Goal: Task Accomplishment & Management: Manage account settings

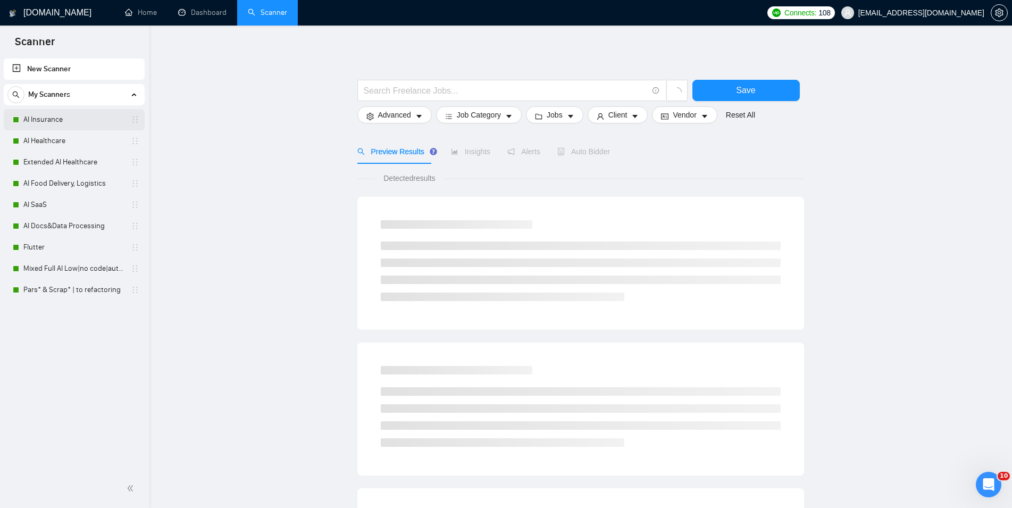
click at [57, 123] on link "AI Insurance" at bounding box center [73, 119] width 101 height 21
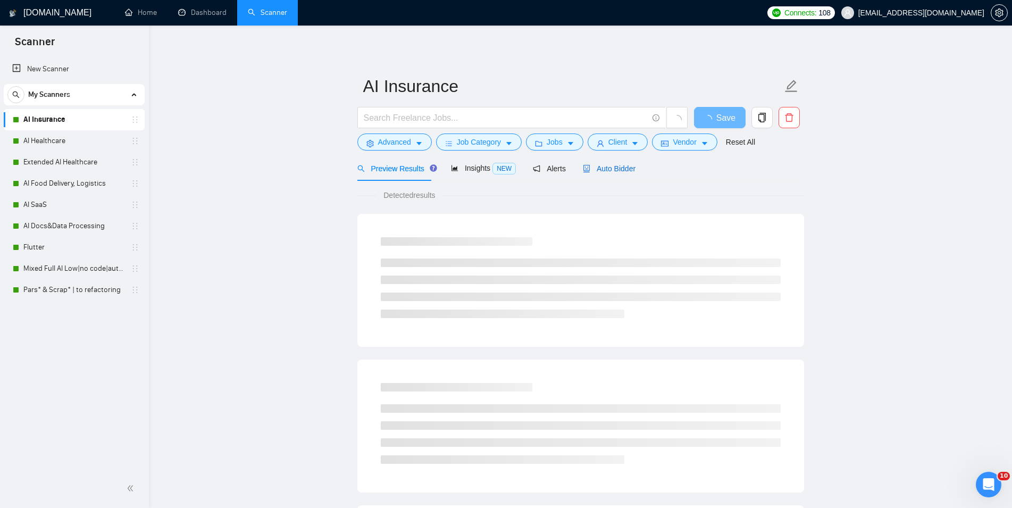
click at [592, 170] on span "Auto Bidder" at bounding box center [609, 168] width 53 height 9
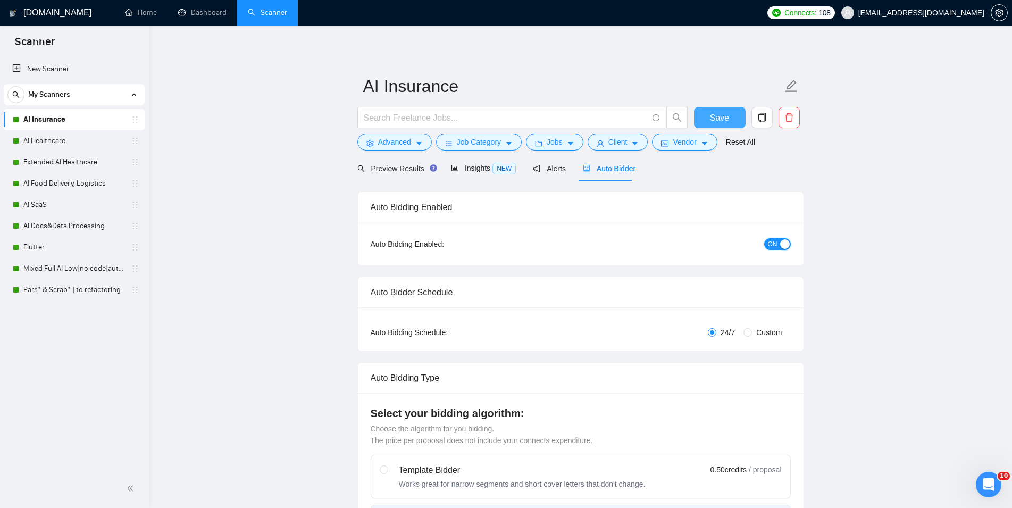
click at [781, 245] on div "button" at bounding box center [785, 244] width 10 height 10
click at [724, 112] on span "Save" at bounding box center [719, 117] width 19 height 13
click at [26, 139] on link "AI Healthcare" at bounding box center [73, 140] width 101 height 21
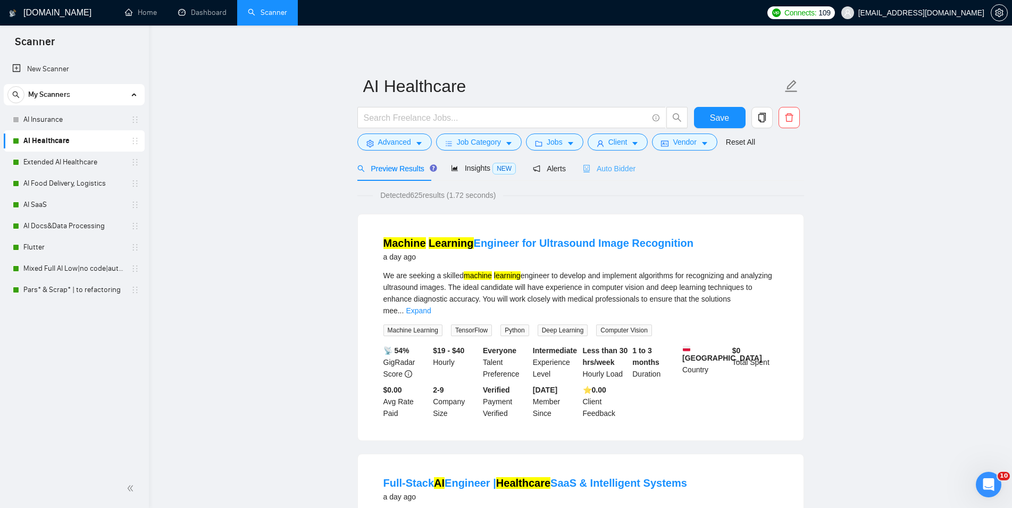
click at [622, 162] on div "Auto Bidder" at bounding box center [609, 168] width 53 height 25
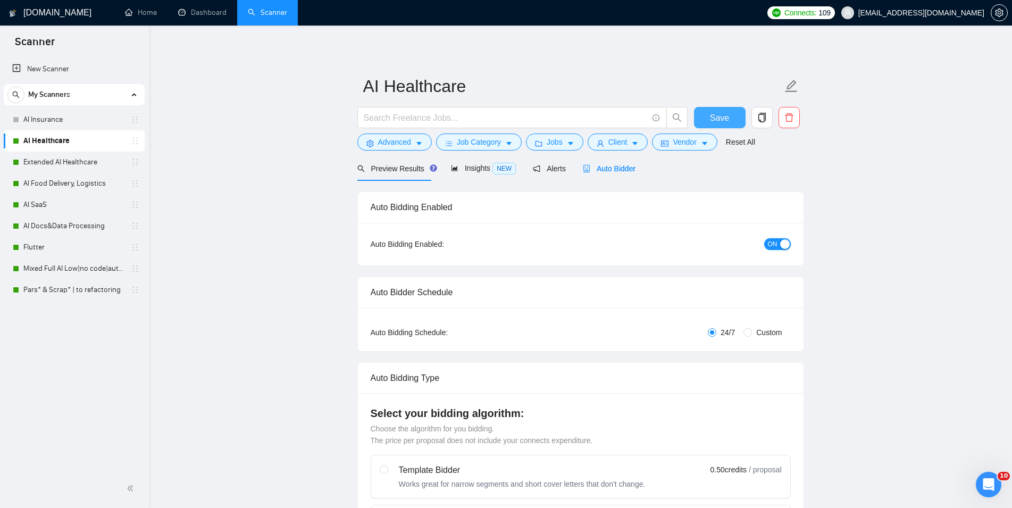
click at [781, 244] on div "button" at bounding box center [785, 244] width 10 height 10
click at [715, 113] on span "Save" at bounding box center [719, 117] width 19 height 13
click at [85, 167] on link "Extended AI Healthcare" at bounding box center [73, 162] width 101 height 21
click at [706, 111] on button "Save" at bounding box center [720, 117] width 52 height 21
click at [29, 169] on link "Extended AI Healthcare" at bounding box center [73, 162] width 101 height 21
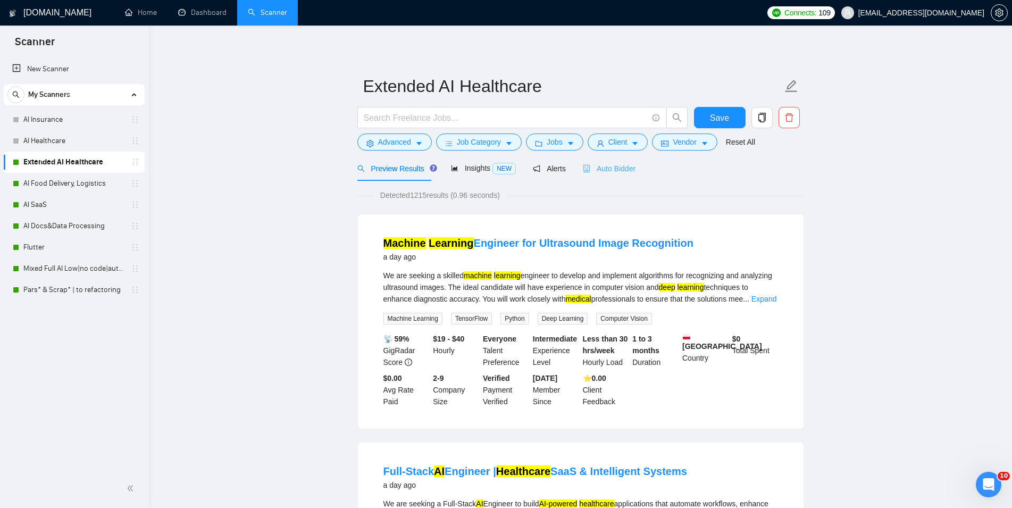
click at [600, 161] on div "Auto Bidder" at bounding box center [609, 168] width 53 height 25
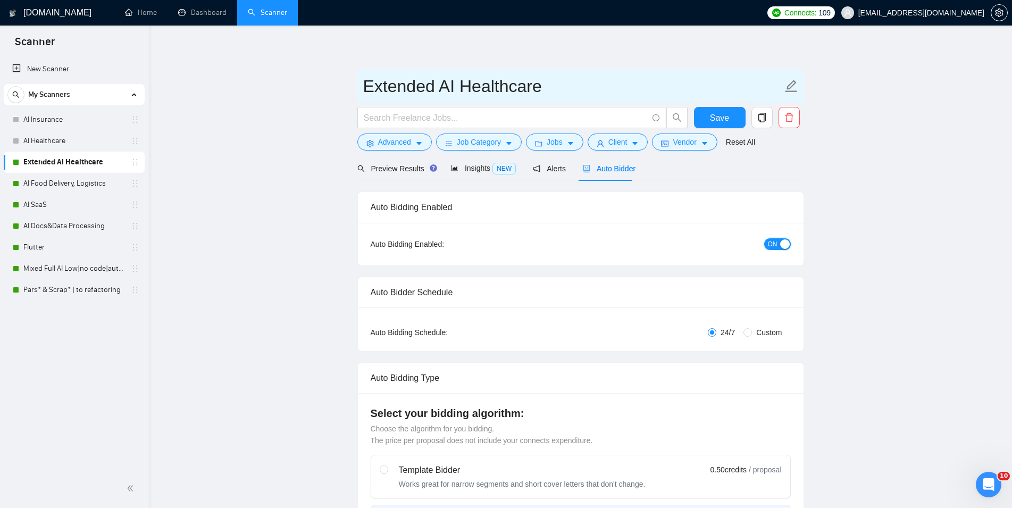
click at [768, 247] on span "ON" at bounding box center [773, 244] width 10 height 12
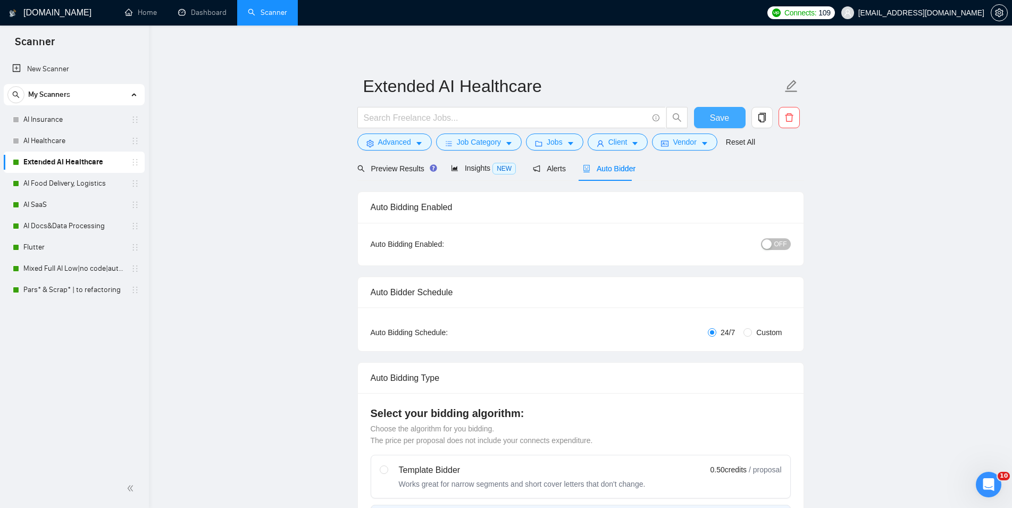
click at [706, 111] on button "Save" at bounding box center [720, 117] width 52 height 21
checkbox input "true"
click at [62, 175] on link "AI Food Delivery, Logistics" at bounding box center [73, 183] width 101 height 21
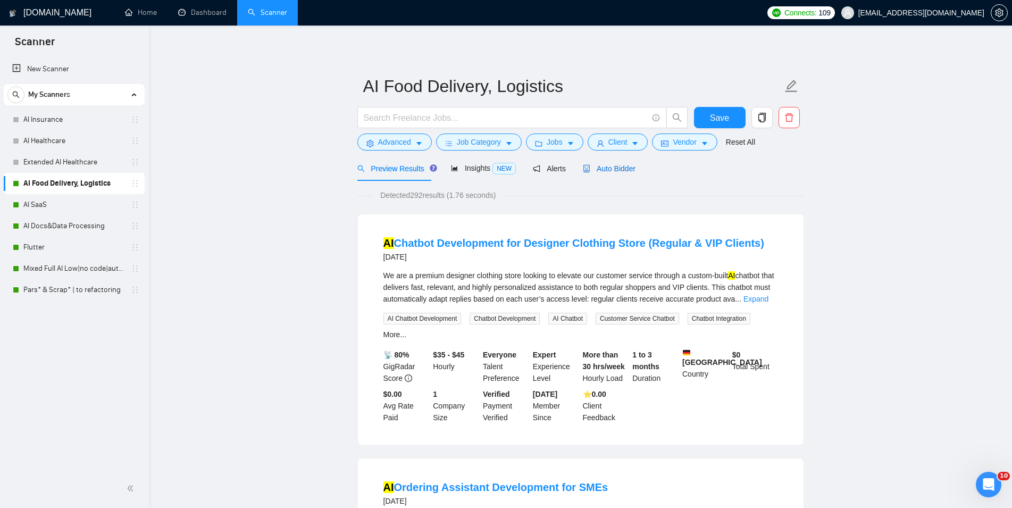
click at [618, 165] on span "Auto Bidder" at bounding box center [609, 168] width 53 height 9
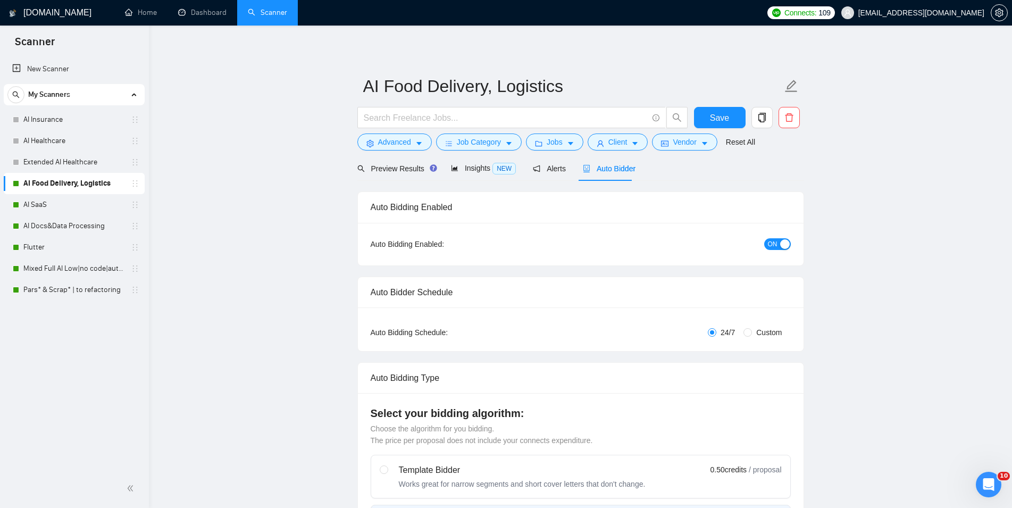
click at [774, 247] on span "ON" at bounding box center [773, 244] width 10 height 12
click at [731, 115] on button "Save" at bounding box center [720, 117] width 52 height 21
click at [64, 202] on link "AI SaaS" at bounding box center [73, 204] width 101 height 21
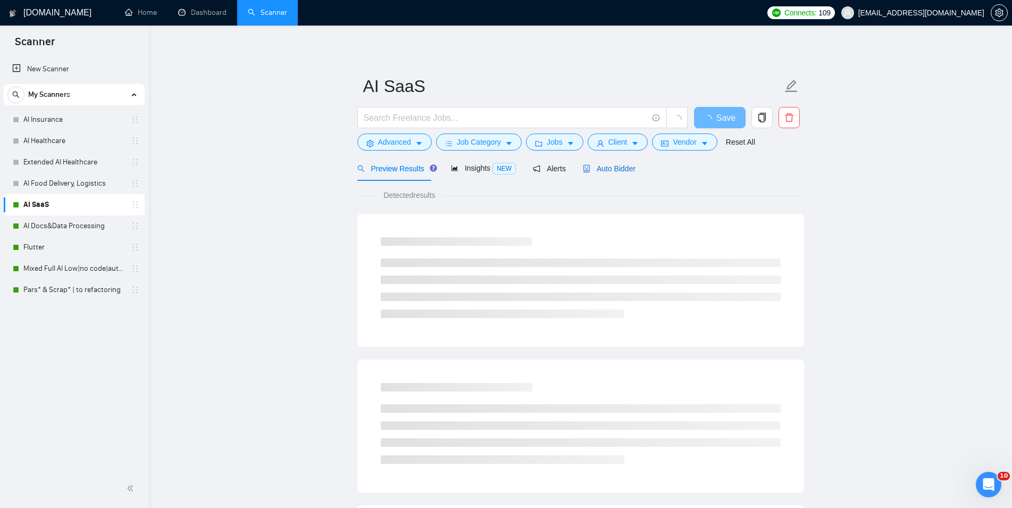
click at [604, 170] on span "Auto Bidder" at bounding box center [609, 168] width 53 height 9
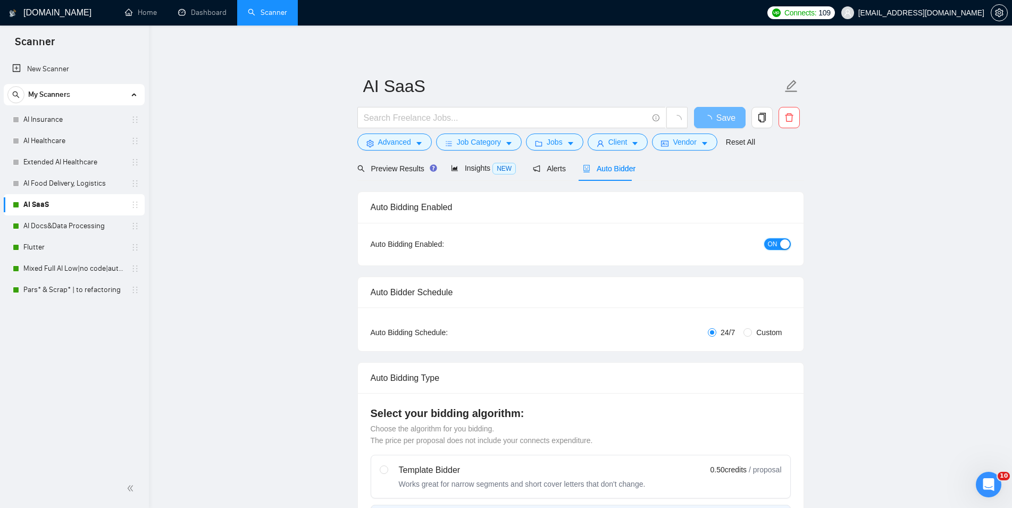
click at [787, 245] on div "button" at bounding box center [785, 244] width 10 height 10
click at [723, 119] on span "Save" at bounding box center [719, 117] width 19 height 13
click at [71, 225] on link "AI Docs&Data Processing" at bounding box center [73, 225] width 101 height 21
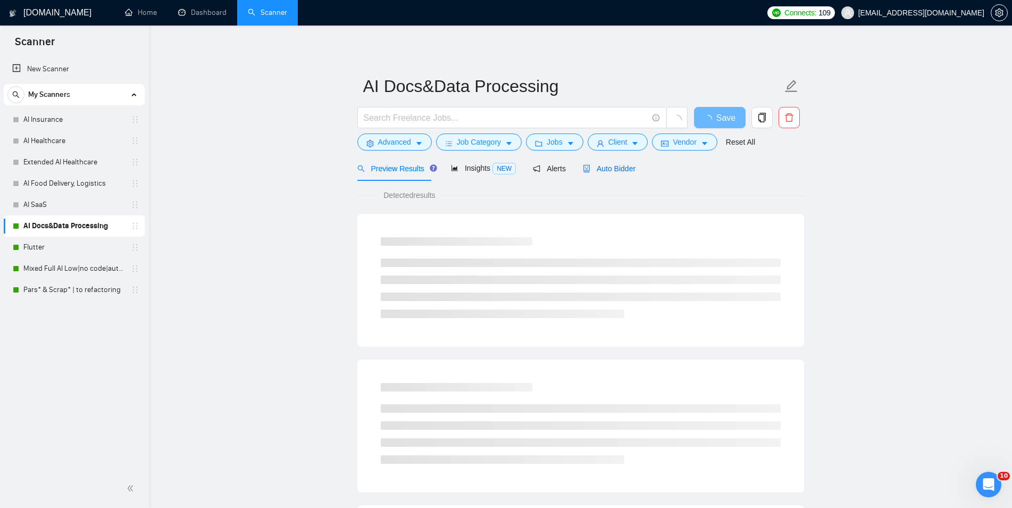
click at [619, 170] on span "Auto Bidder" at bounding box center [609, 168] width 53 height 9
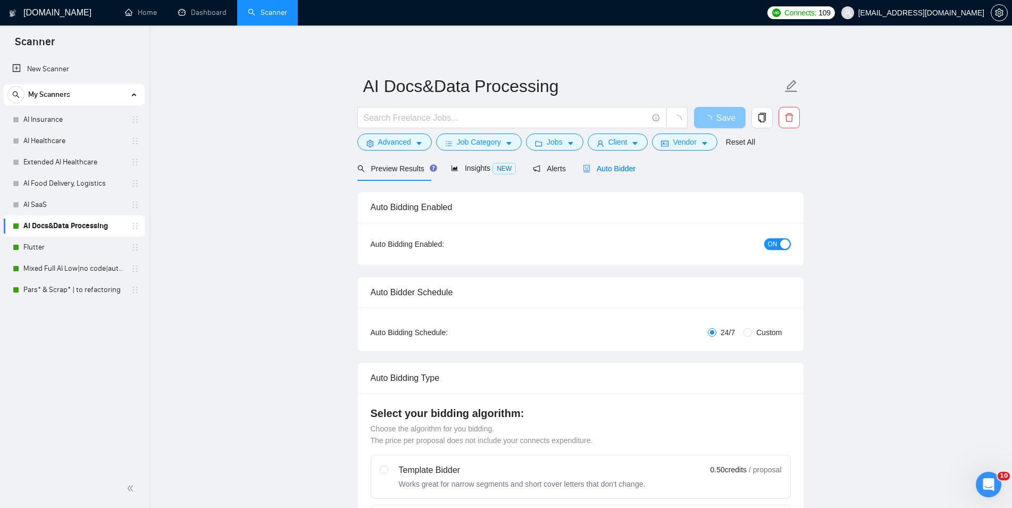
click at [772, 241] on span "ON" at bounding box center [773, 244] width 10 height 12
click at [711, 118] on span "Save" at bounding box center [719, 117] width 19 height 13
click at [36, 251] on link "Flutter" at bounding box center [73, 247] width 101 height 21
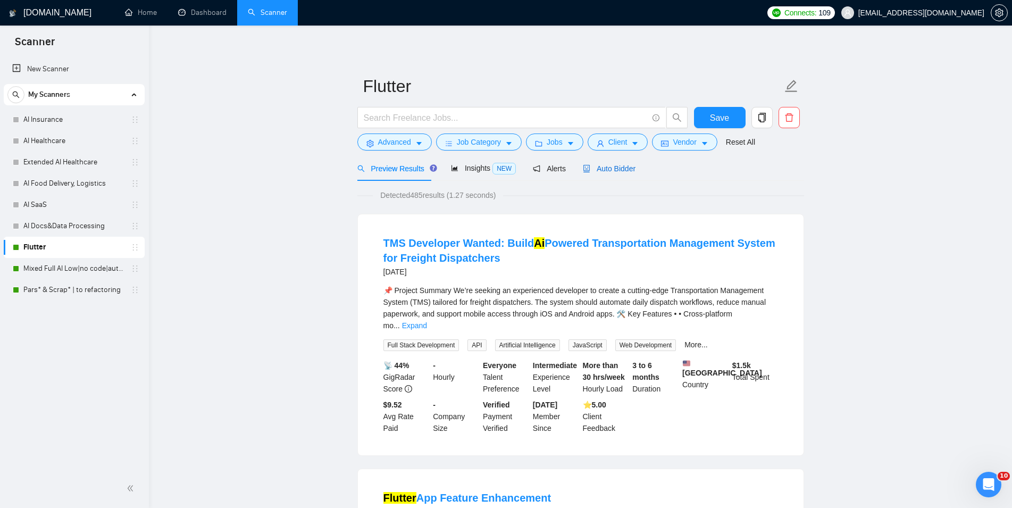
click at [604, 167] on span "Auto Bidder" at bounding box center [609, 168] width 53 height 9
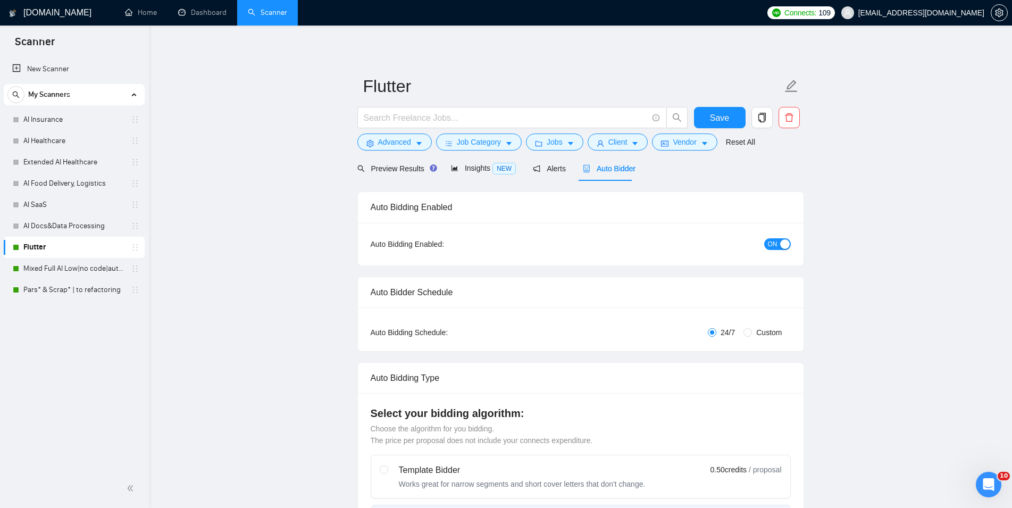
click at [781, 245] on div "button" at bounding box center [785, 244] width 10 height 10
click at [729, 120] on button "Save" at bounding box center [720, 117] width 52 height 21
click at [42, 269] on link "Mixed Full AI Low|no code|automations" at bounding box center [73, 268] width 101 height 21
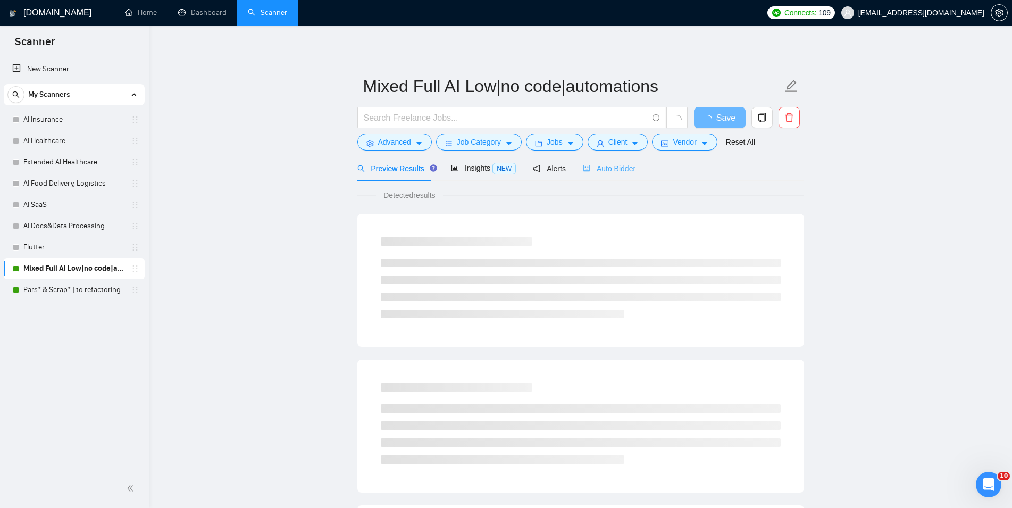
click at [609, 162] on div "Auto Bidder" at bounding box center [609, 168] width 53 height 25
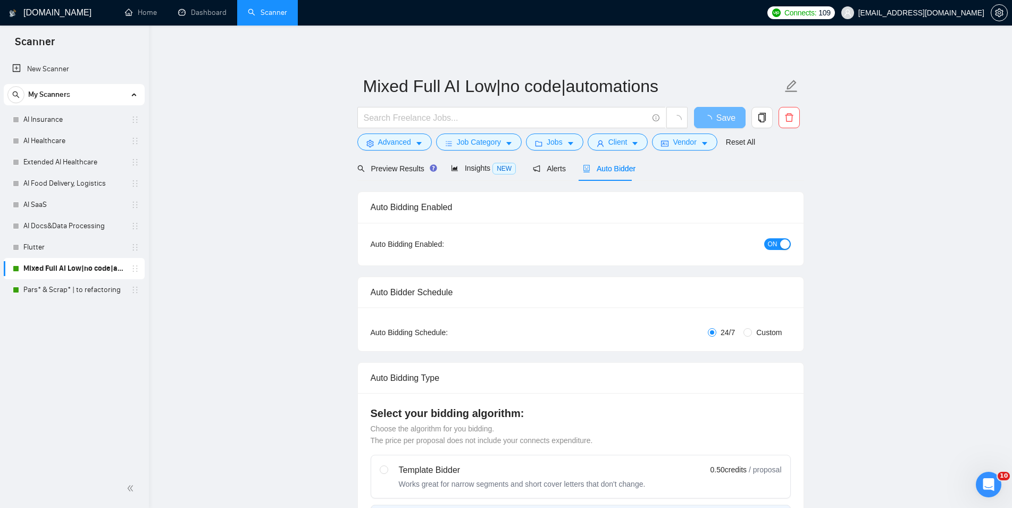
click at [776, 242] on span "ON" at bounding box center [773, 244] width 10 height 12
checkbox input "true"
click at [717, 120] on span "Save" at bounding box center [719, 117] width 19 height 13
click at [56, 293] on link "Pars* & Scrap* | to refactoring" at bounding box center [73, 289] width 101 height 21
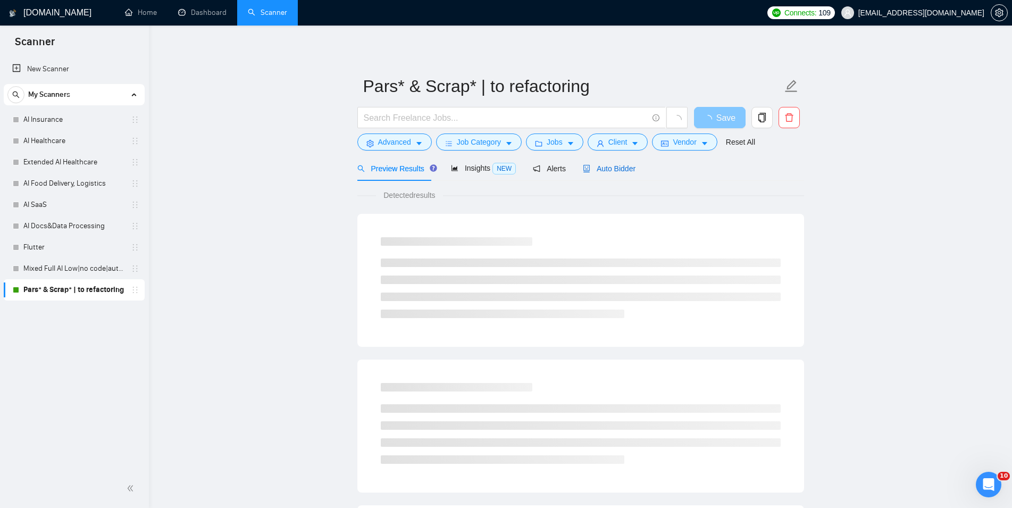
click at [615, 169] on span "Auto Bidder" at bounding box center [609, 168] width 53 height 9
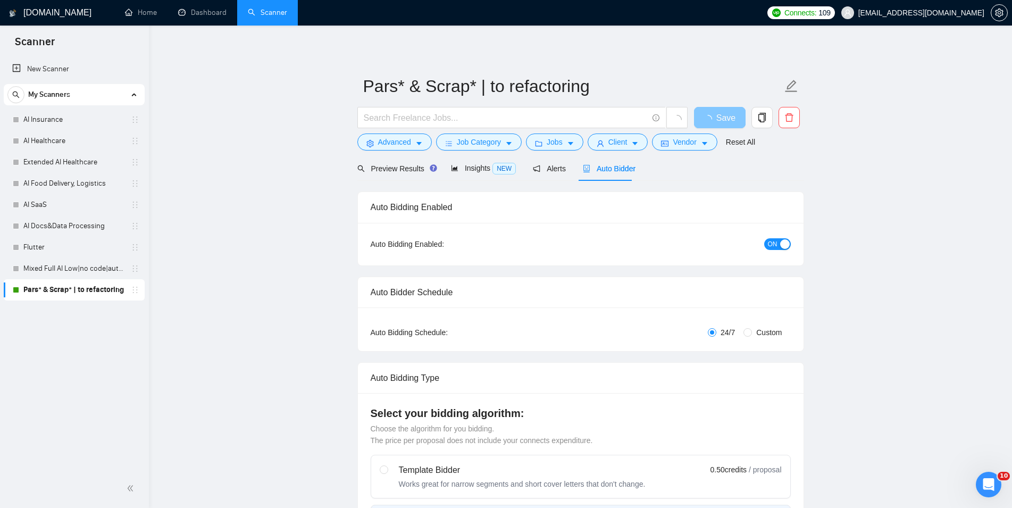
click at [778, 240] on button "ON" at bounding box center [777, 244] width 27 height 12
click at [708, 116] on button "Save" at bounding box center [720, 117] width 52 height 21
click at [200, 24] on li "Dashboard" at bounding box center [203, 13] width 70 height 26
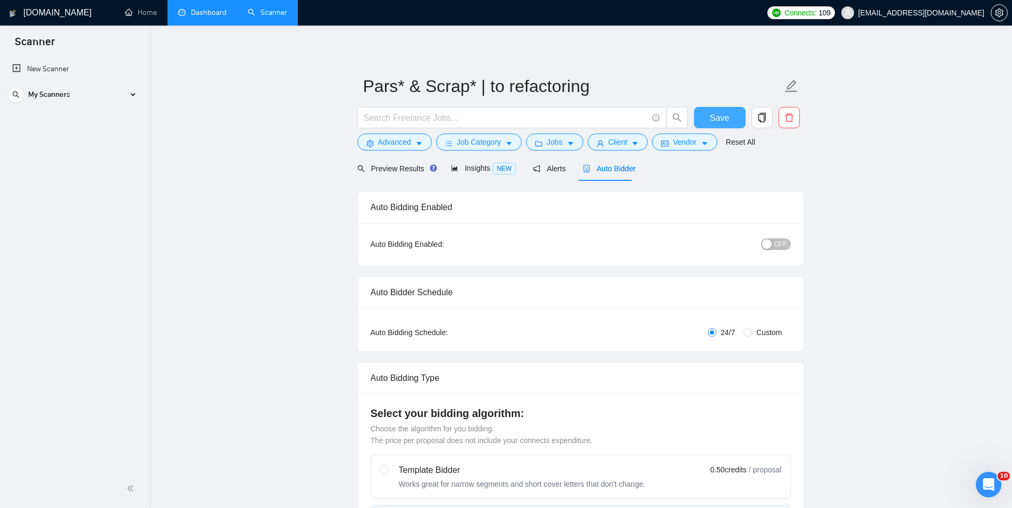
click at [200, 24] on li "Dashboard" at bounding box center [203, 13] width 70 height 26
click at [197, 13] on link "Dashboard" at bounding box center [202, 12] width 48 height 9
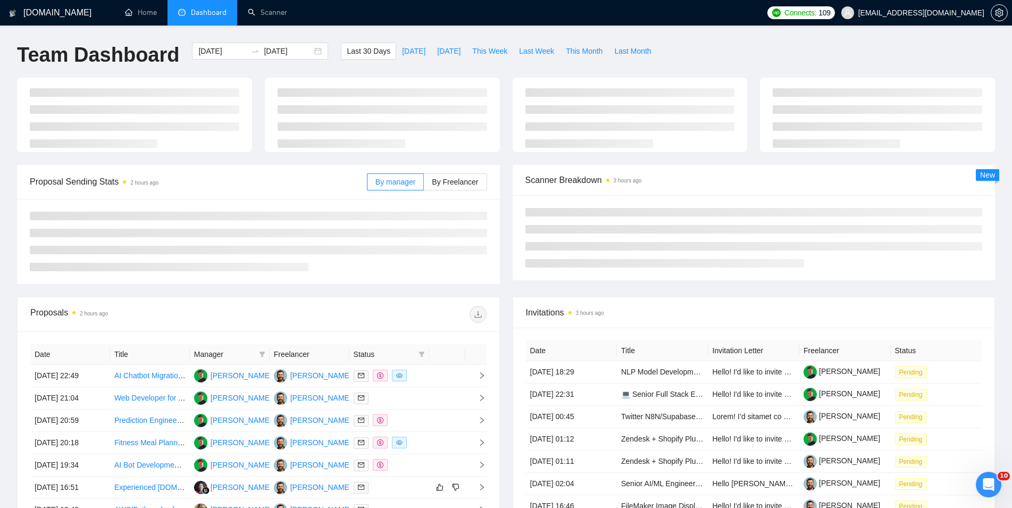
type input "[DATE]"
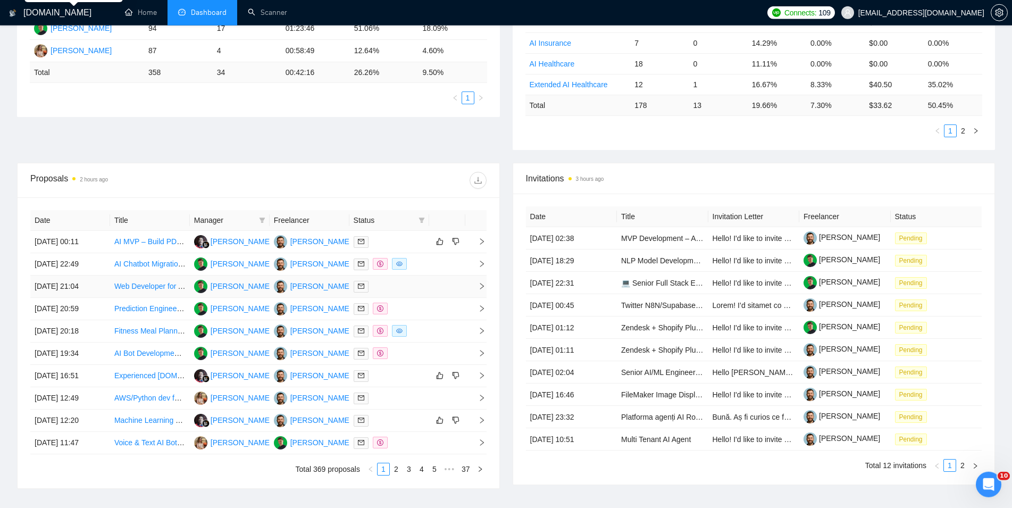
scroll to position [271, 0]
